Goal: Information Seeking & Learning: Learn about a topic

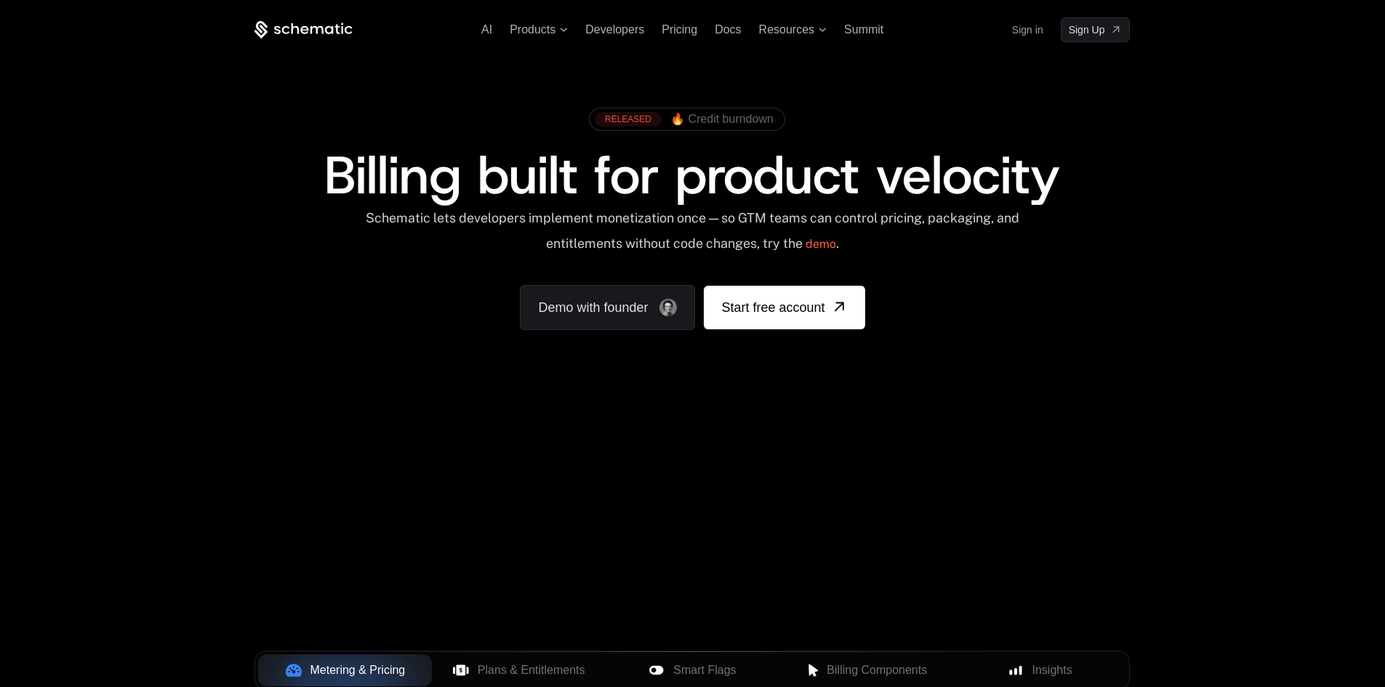
click at [625, 111] on span at bounding box center [687, 119] width 195 height 22
click at [644, 170] on span "Billing built for product velocity" at bounding box center [692, 175] width 736 height 70
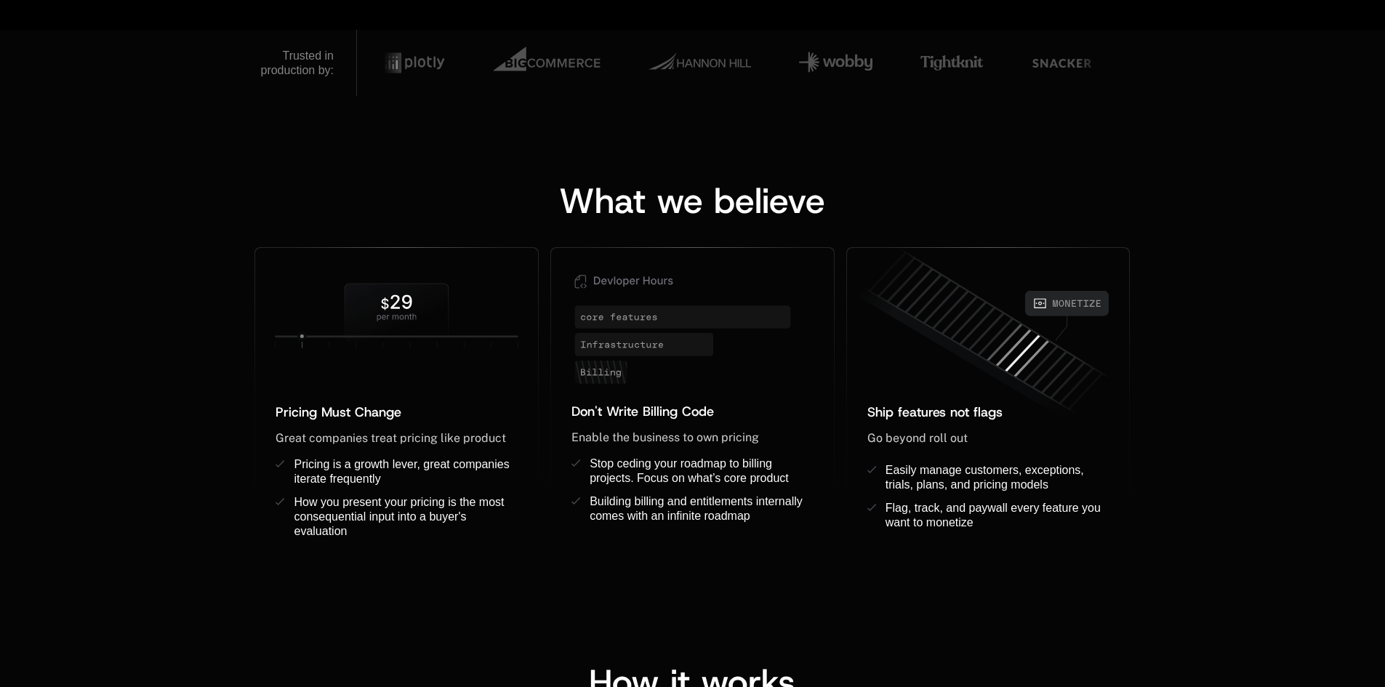
scroll to position [1018, 0]
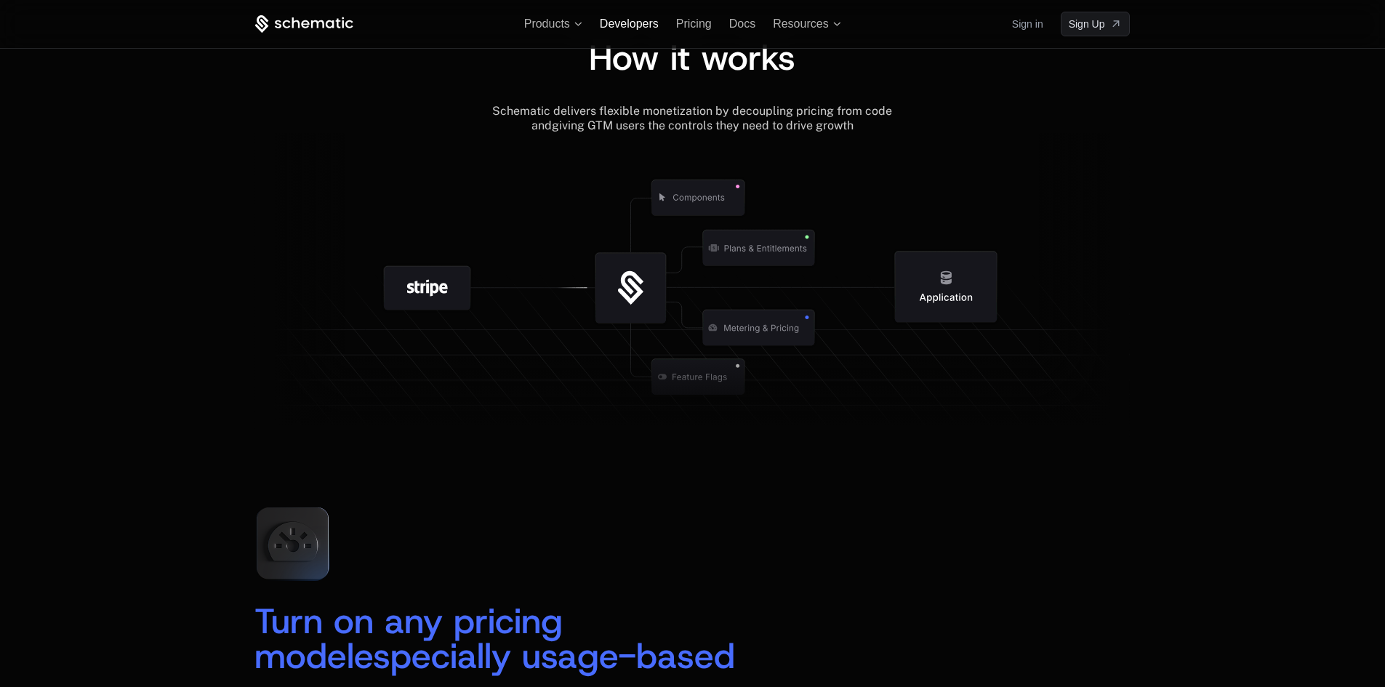
scroll to position [1525, 0]
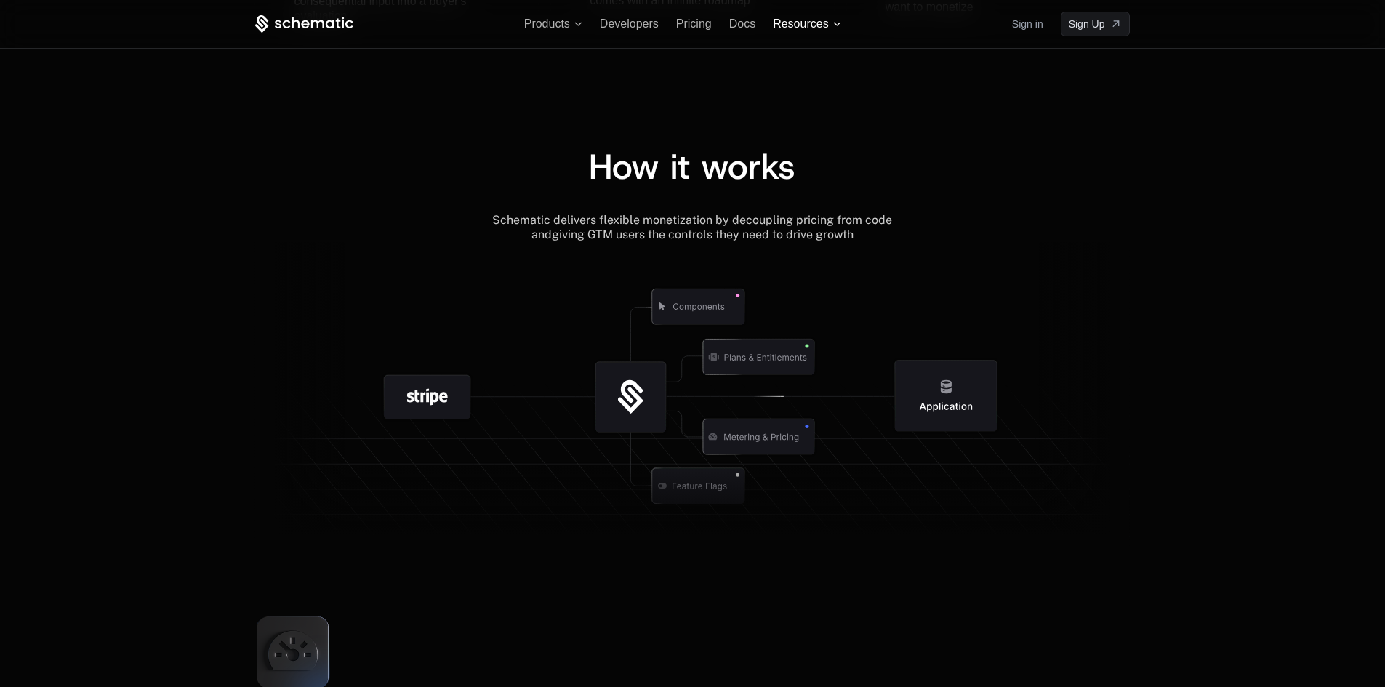
click at [795, 25] on span "Resources" at bounding box center [800, 23] width 55 height 13
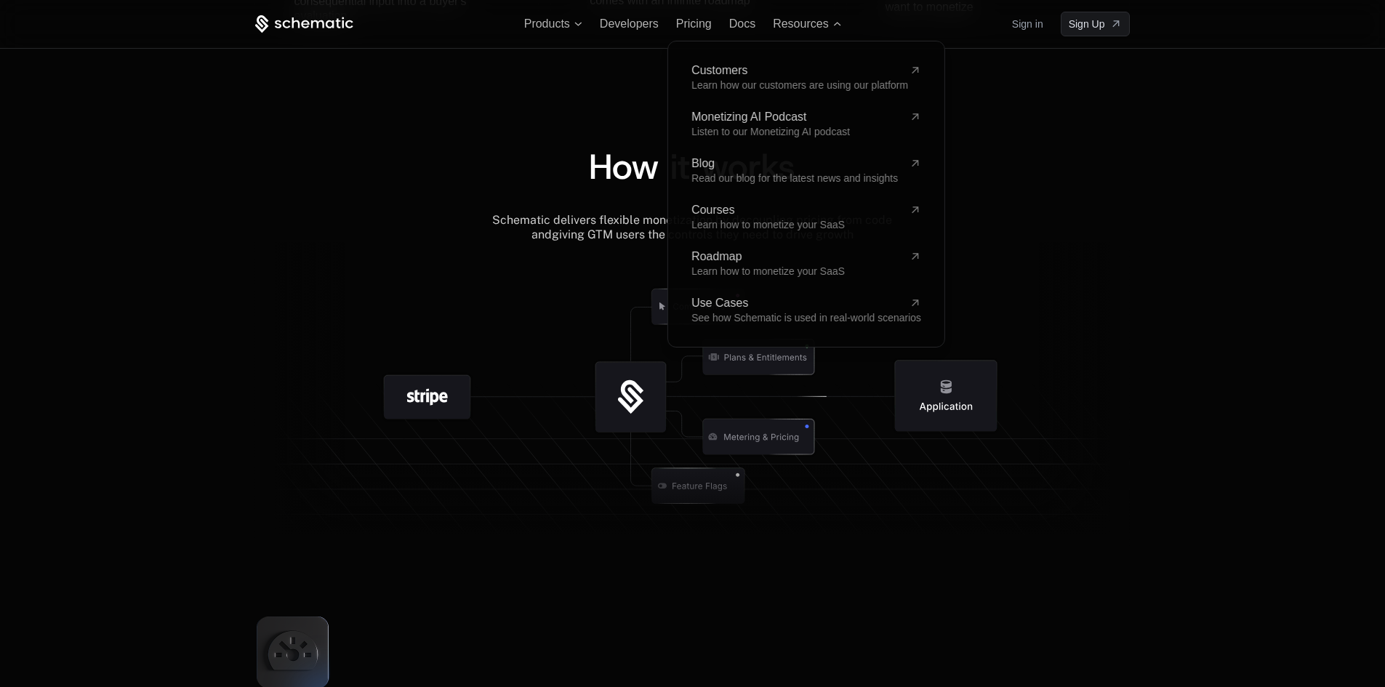
click at [728, 295] on div "Customers Learn how our customers are using our platform Monetizing AI Podcast …" at bounding box center [807, 195] width 230 height 260
click at [732, 303] on span "Use Cases" at bounding box center [798, 303] width 212 height 12
click at [731, 303] on span "Use Cases" at bounding box center [798, 303] width 212 height 12
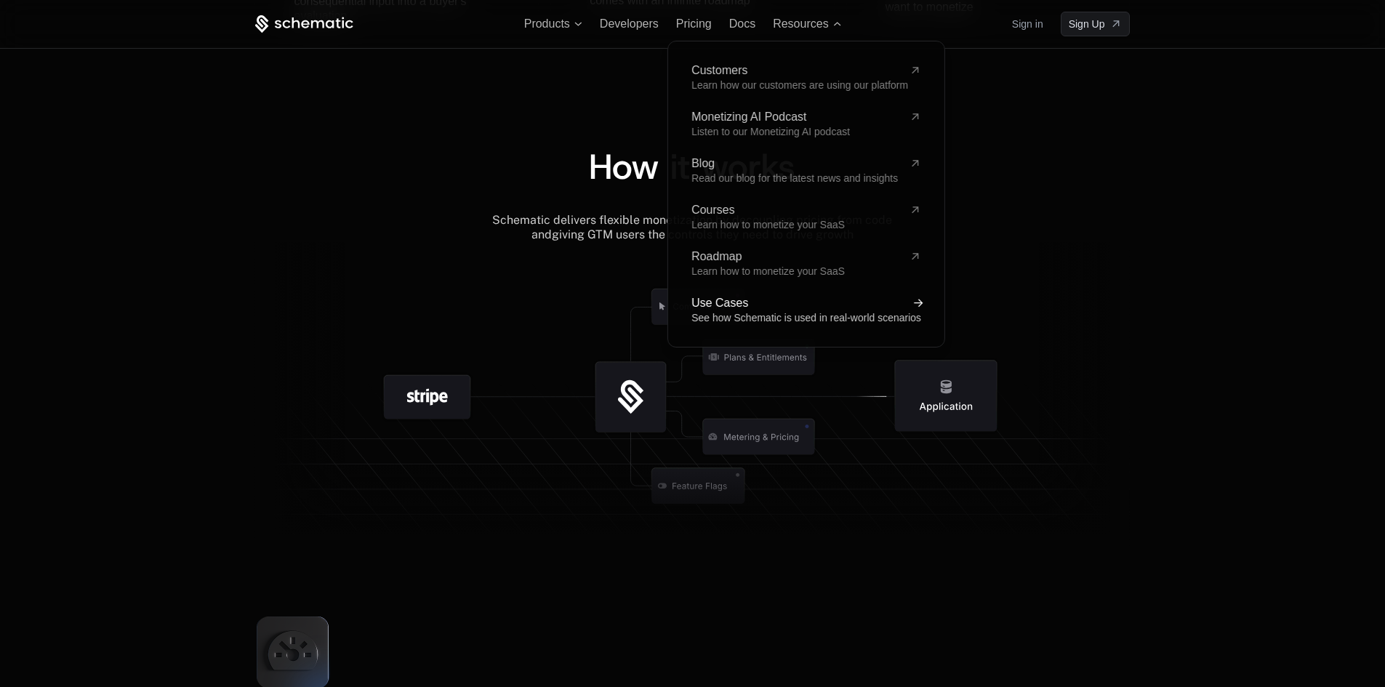
click at [713, 302] on span "Use Cases" at bounding box center [798, 303] width 212 height 12
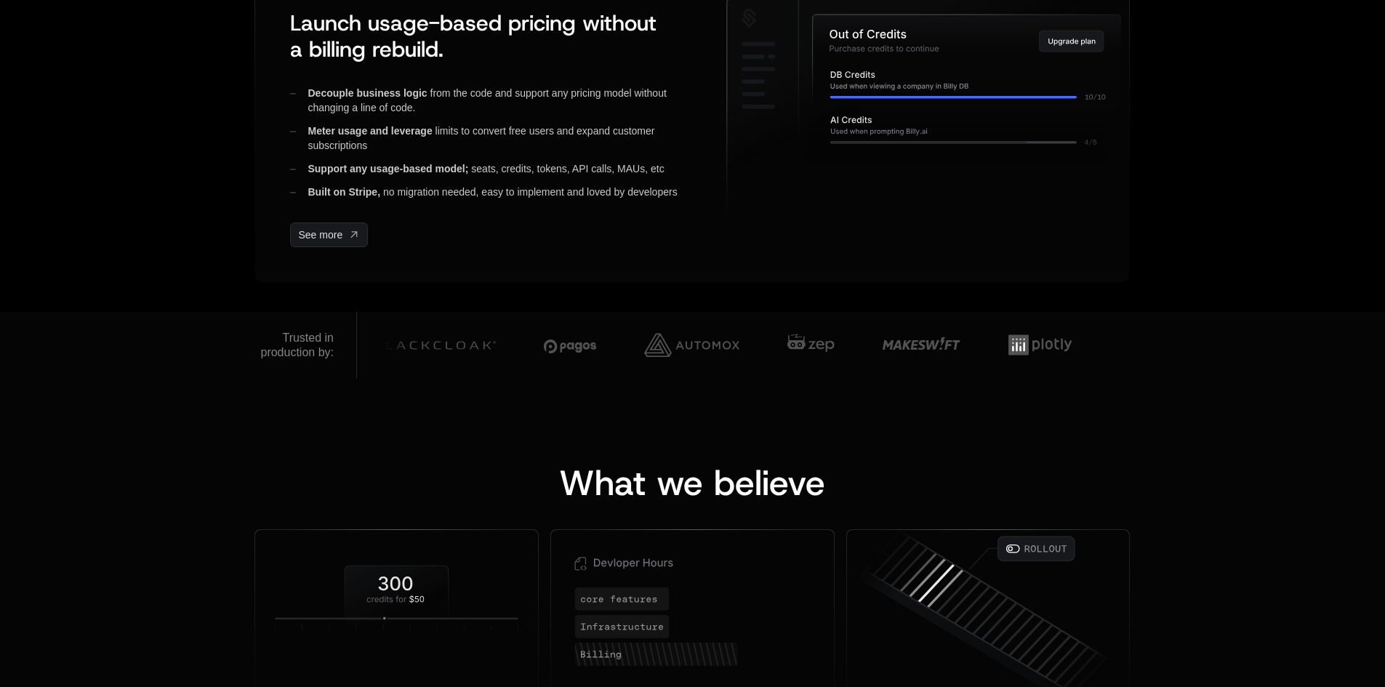
scroll to position [871, 0]
